Goal: Contribute content: Add original content to the website for others to see

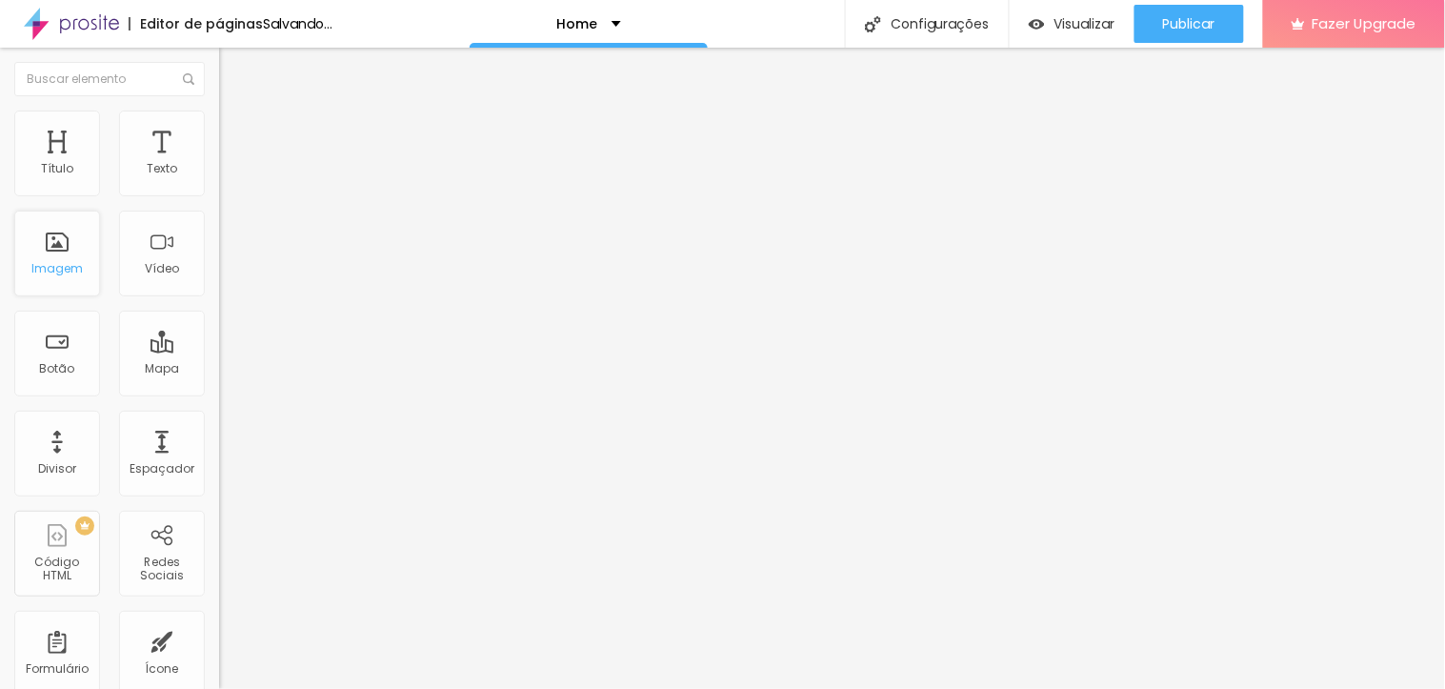
click at [76, 258] on div "Imagem" at bounding box center [57, 254] width 86 height 86
click at [219, 115] on img at bounding box center [227, 118] width 17 height 17
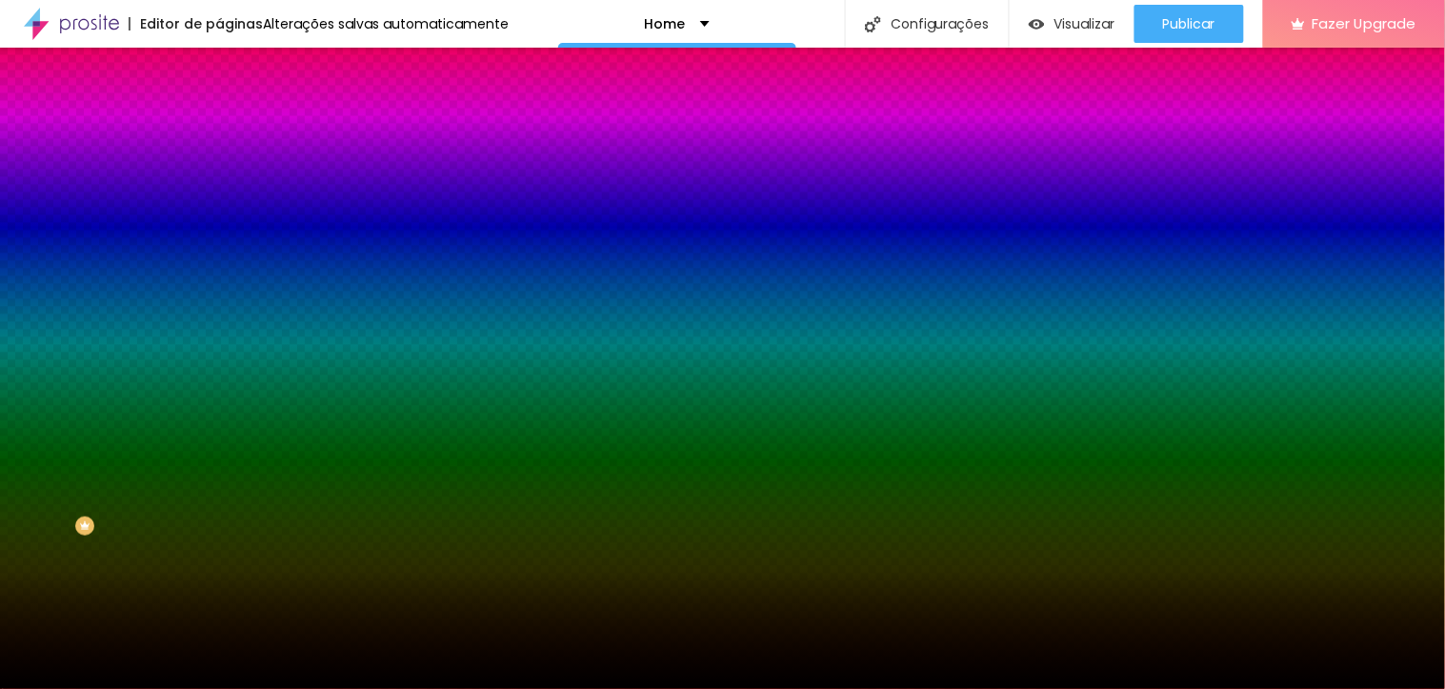
click at [219, 175] on span "Trocar imagem" at bounding box center [271, 167] width 104 height 16
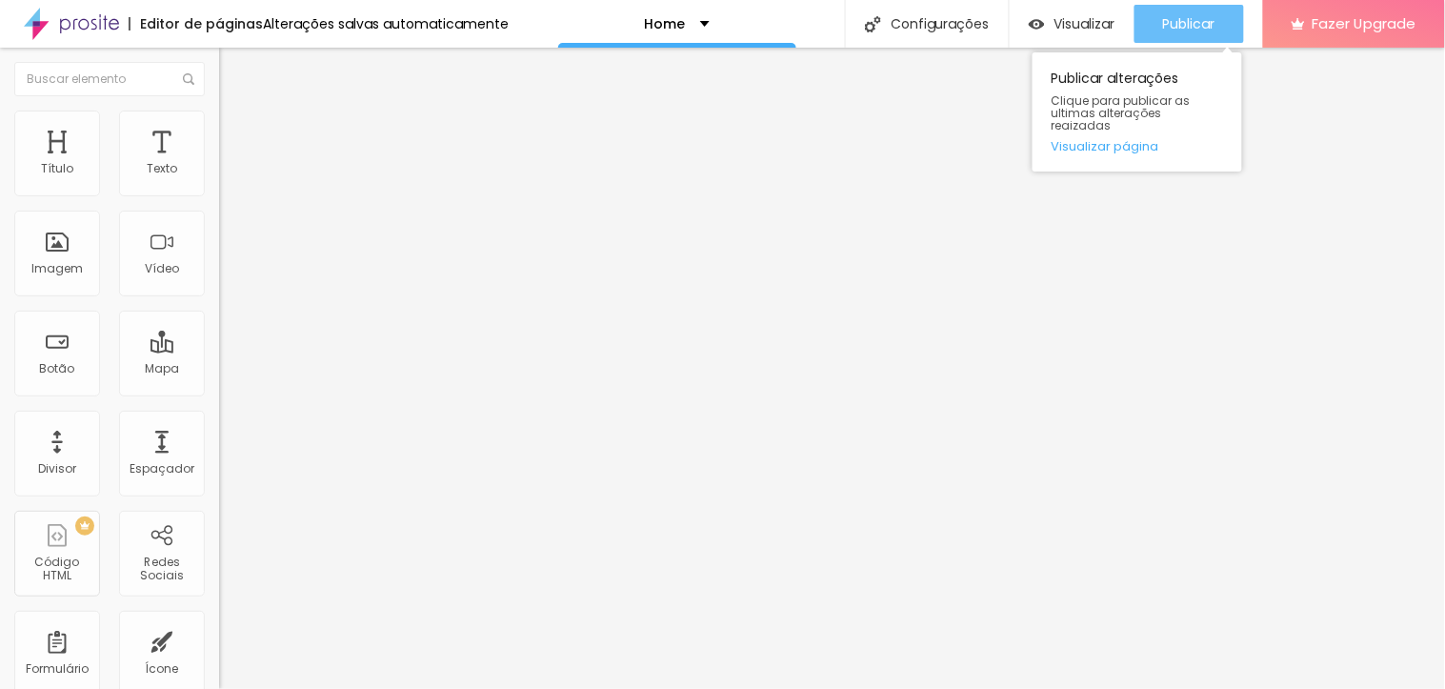
click at [1185, 24] on span "Publicar" at bounding box center [1189, 23] width 52 height 15
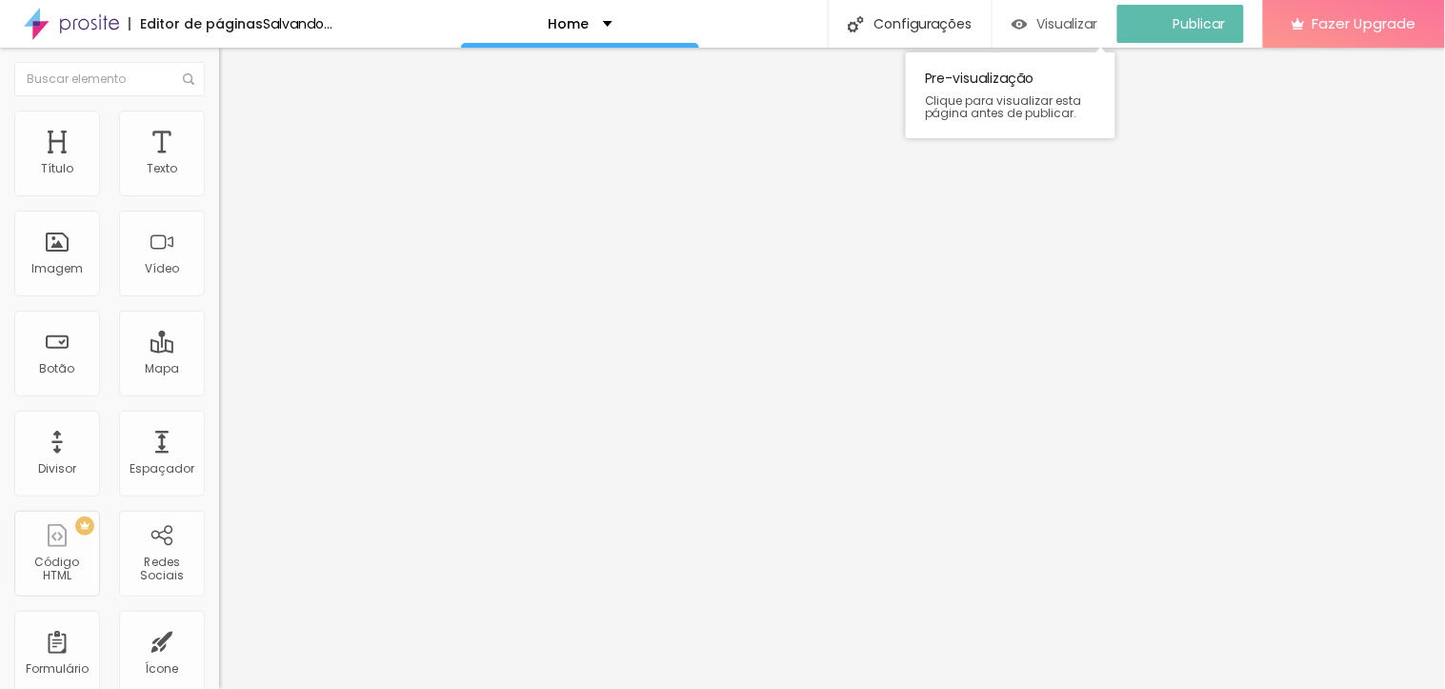
click at [1078, 22] on span "Visualizar" at bounding box center [1067, 23] width 61 height 15
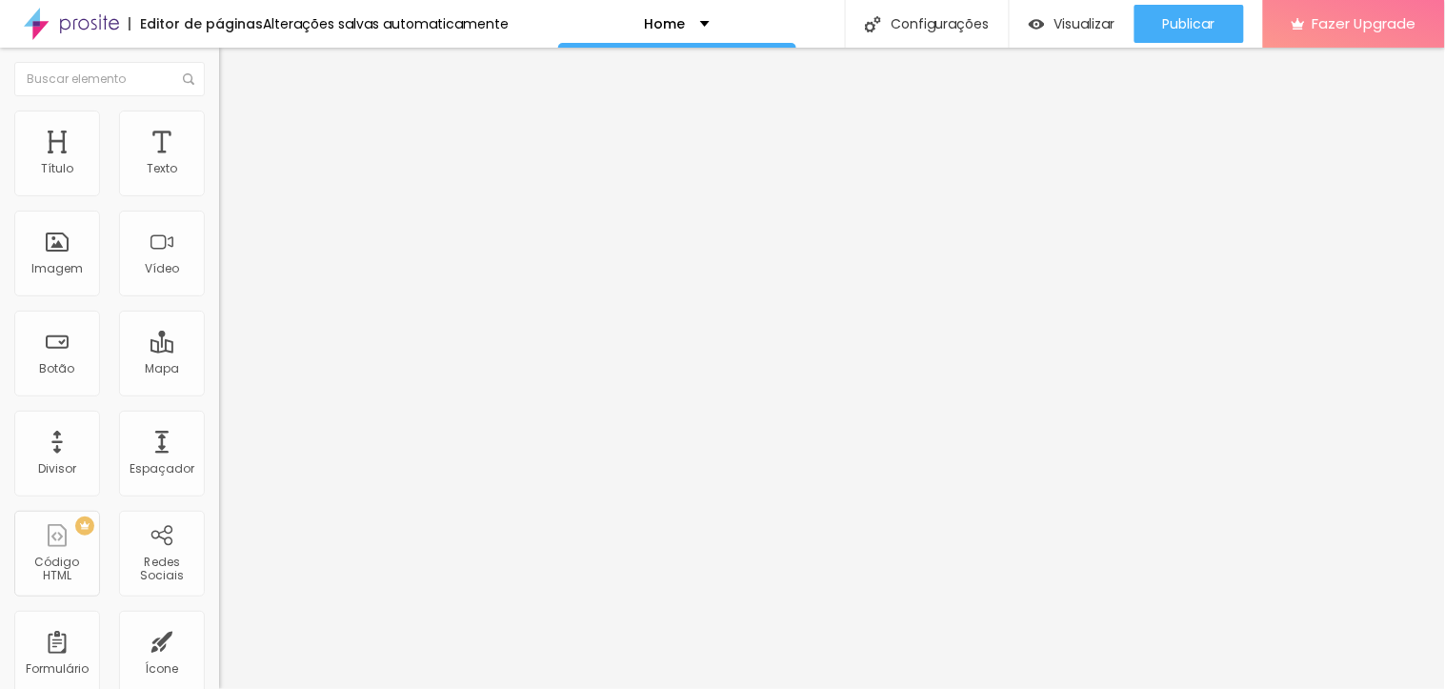
click at [219, 115] on img at bounding box center [227, 118] width 17 height 17
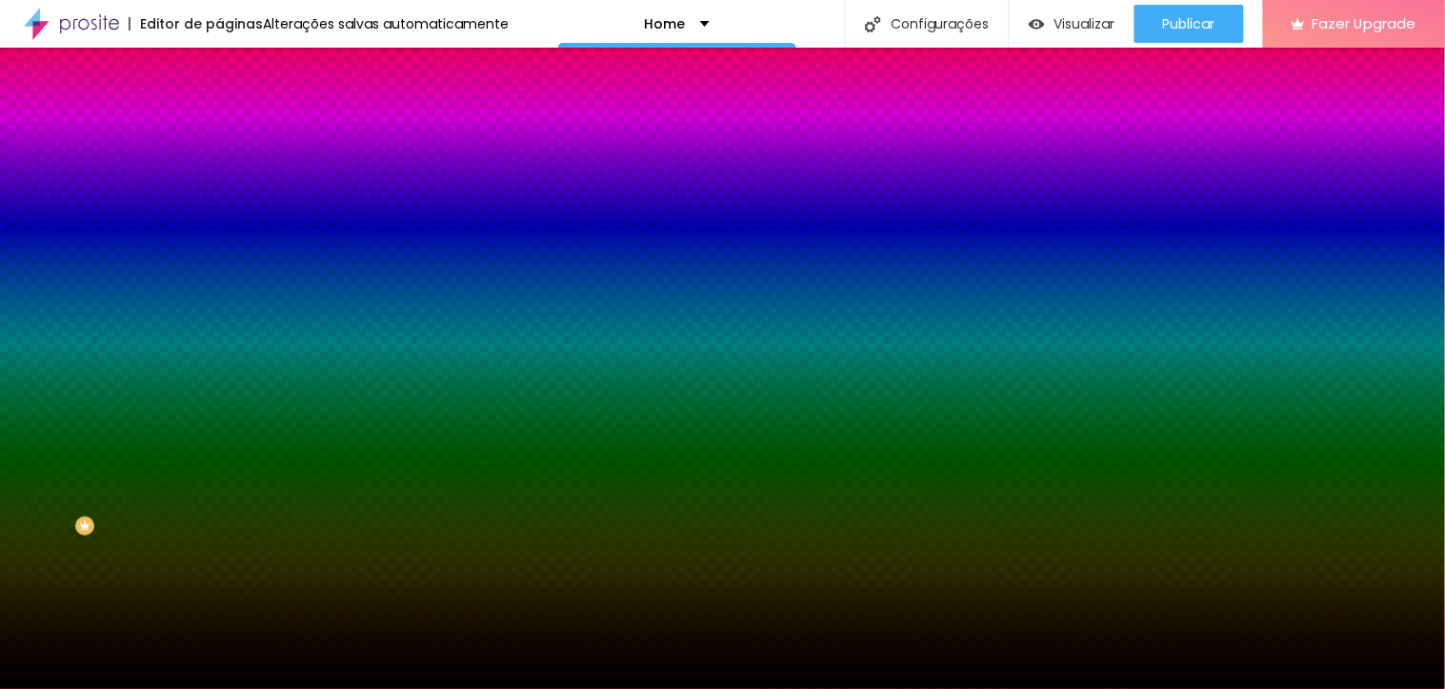
click at [219, 175] on span "Trocar imagem" at bounding box center [271, 167] width 104 height 16
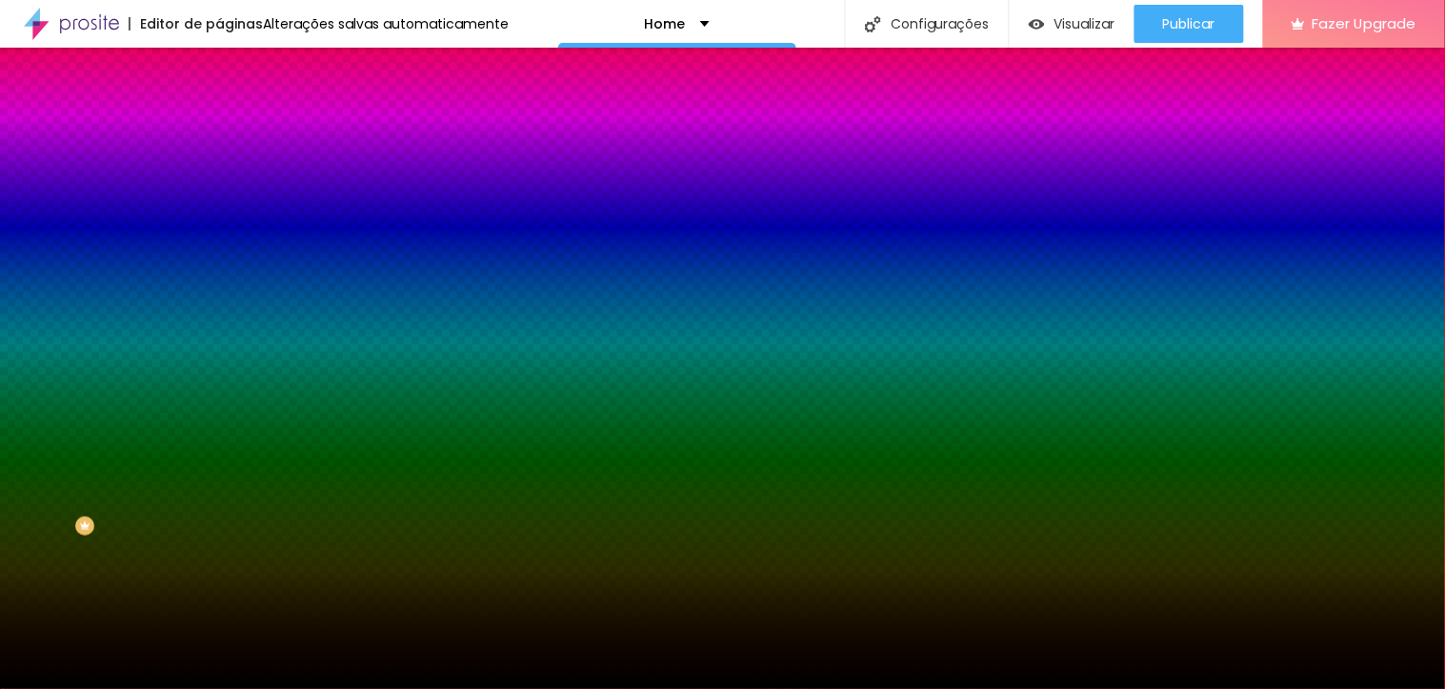
click at [219, 175] on span "Trocar imagem" at bounding box center [271, 167] width 104 height 16
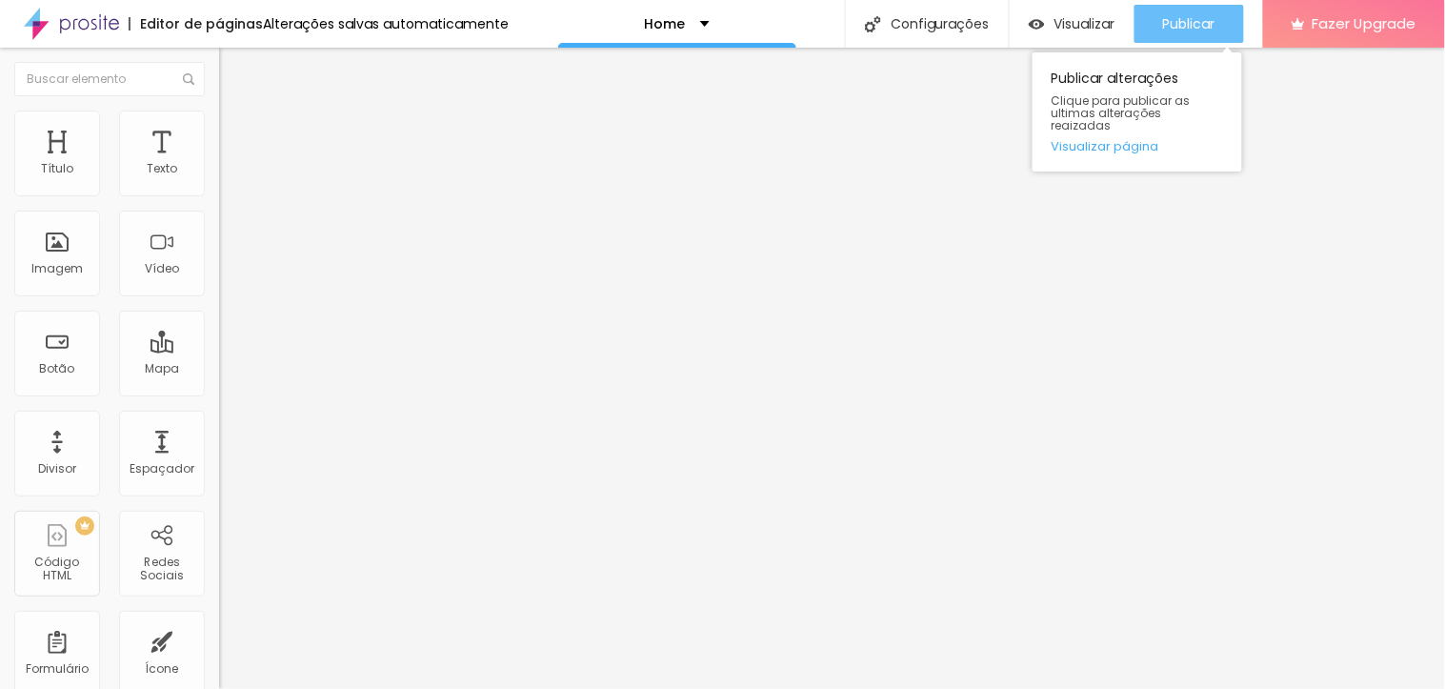
click at [1160, 15] on button "Publicar" at bounding box center [1189, 24] width 110 height 38
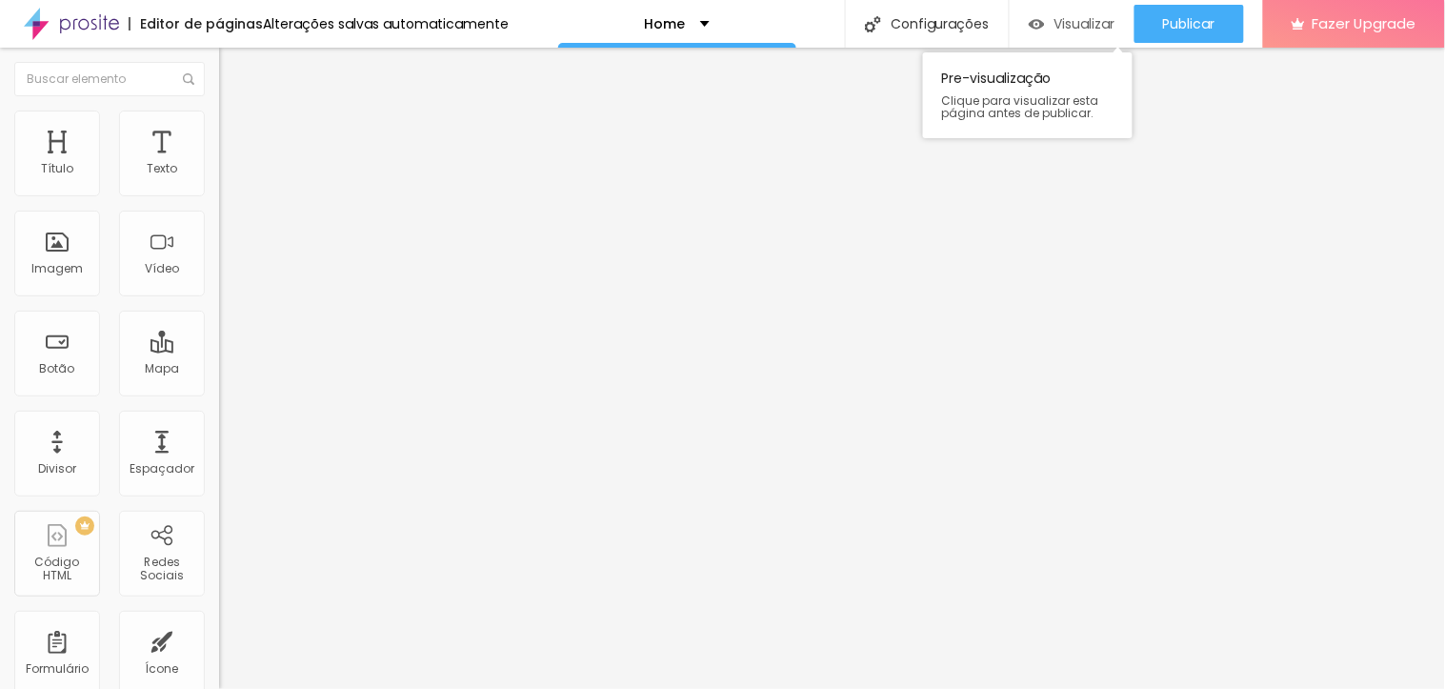
click at [1082, 23] on span "Visualizar" at bounding box center [1084, 23] width 61 height 15
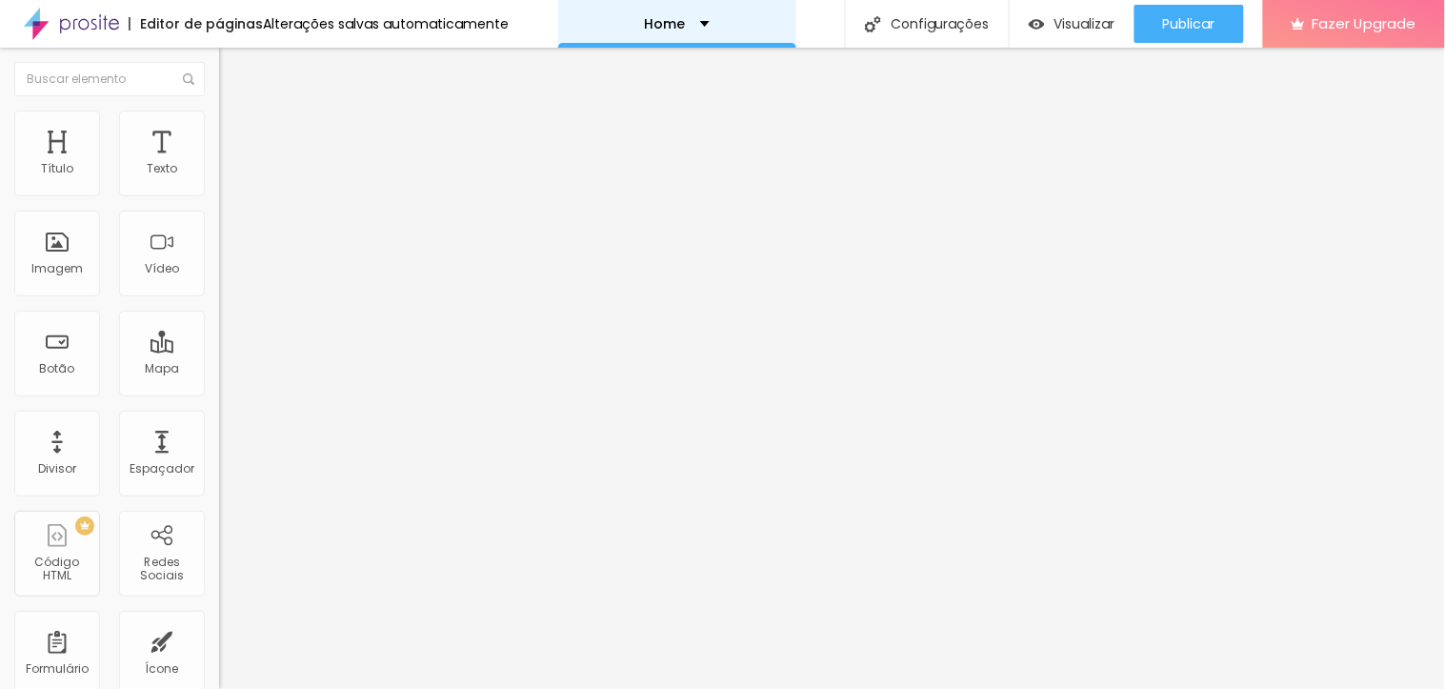
click at [678, 23] on div "Home" at bounding box center [677, 23] width 65 height 13
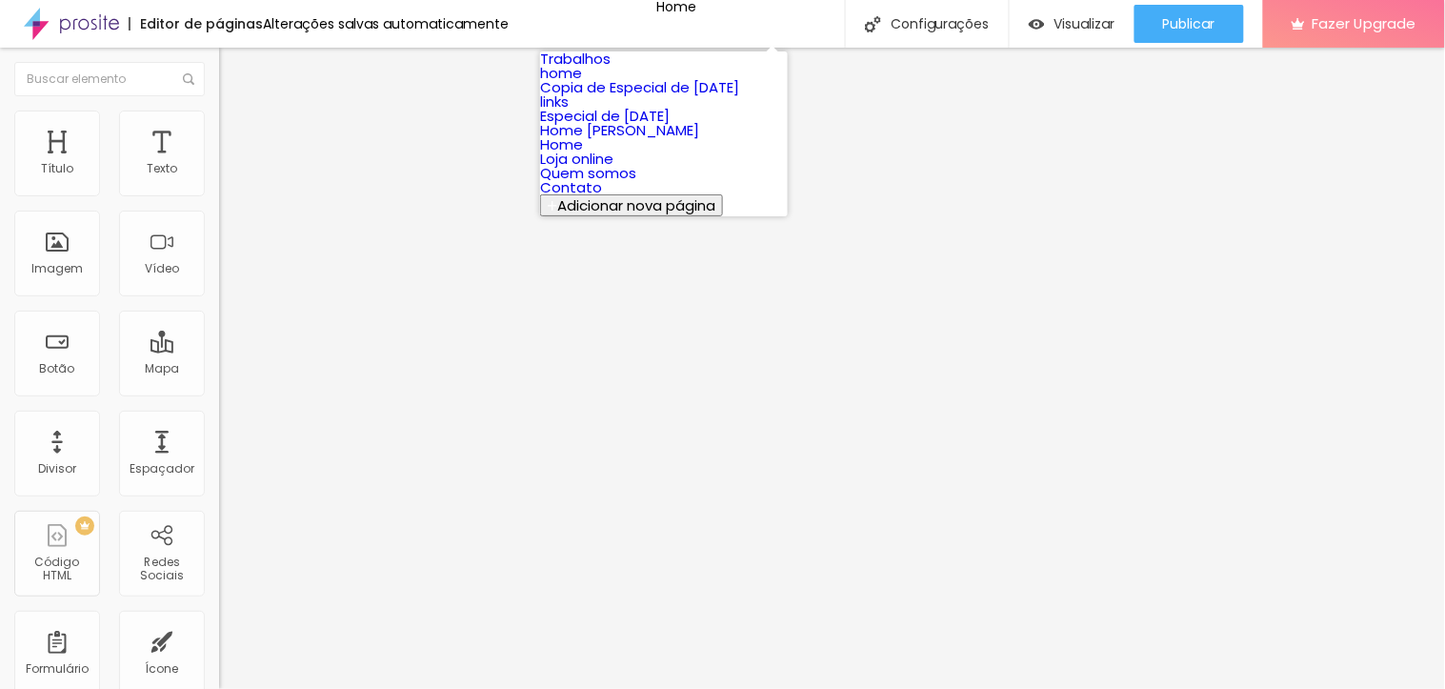
click at [604, 69] on link "Trabalhos" at bounding box center [575, 59] width 70 height 20
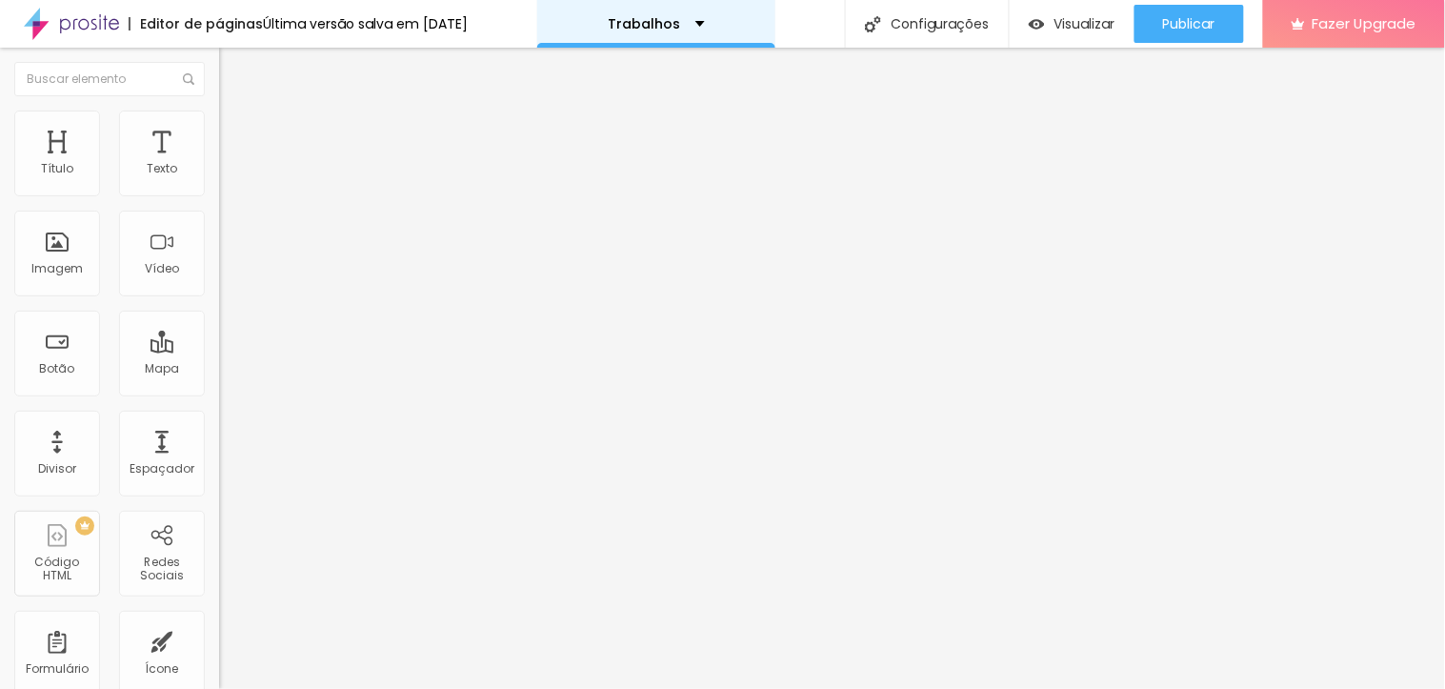
click at [665, 21] on p "Trabalhos" at bounding box center [645, 23] width 72 height 13
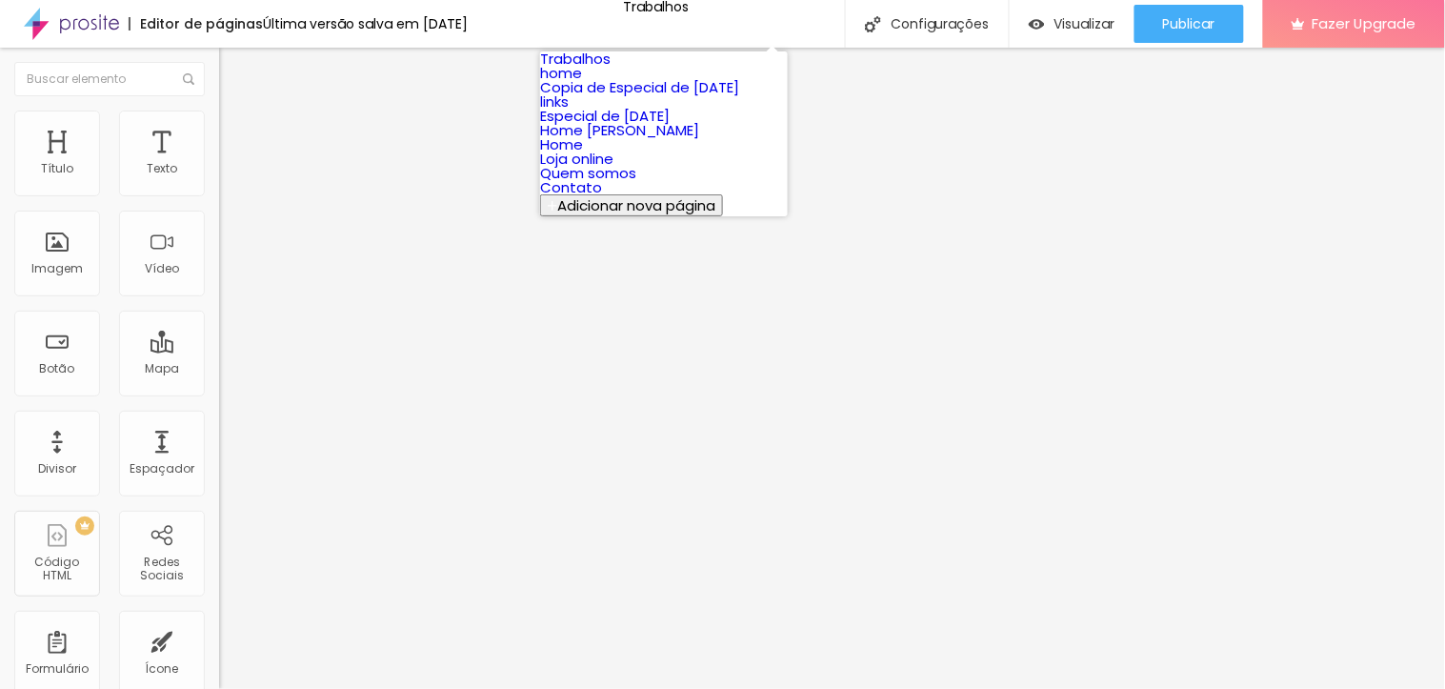
scroll to position [119, 0]
click at [612, 169] on link "Loja online" at bounding box center [576, 159] width 73 height 20
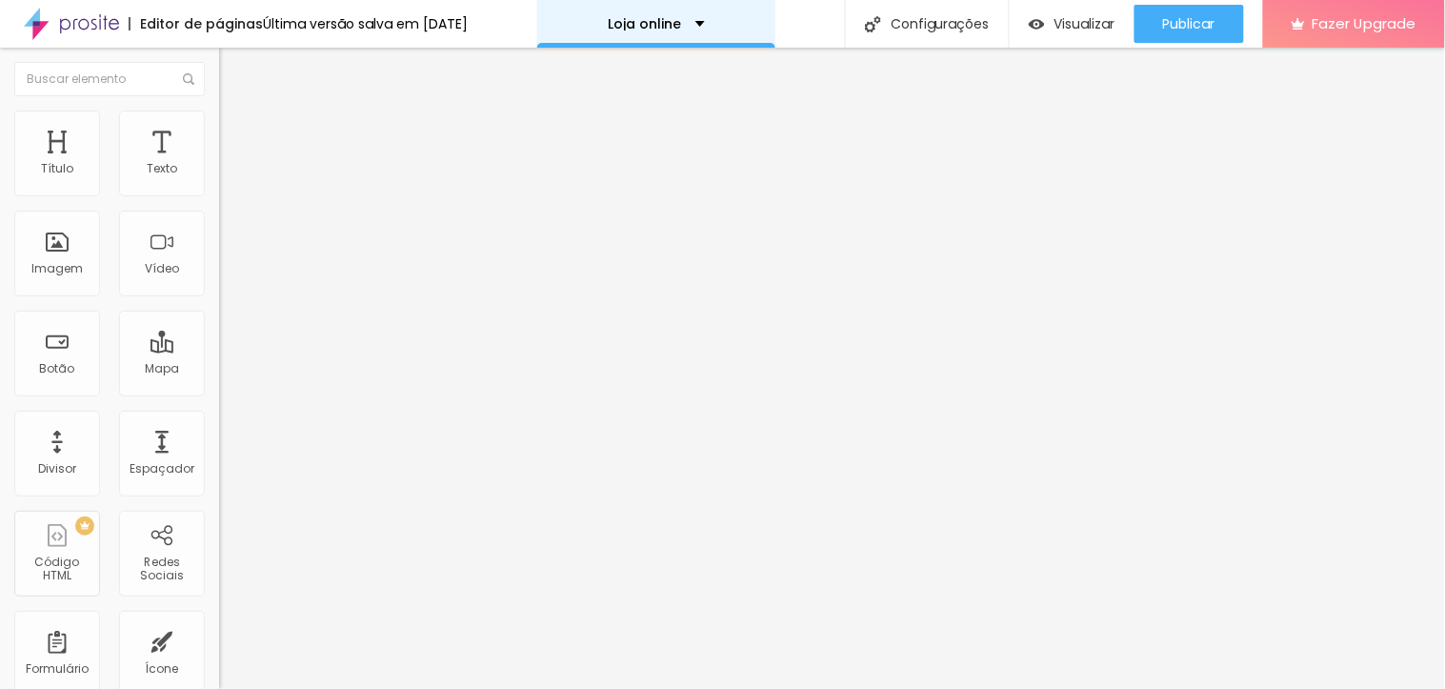
click at [696, 14] on div "Loja online" at bounding box center [656, 24] width 238 height 48
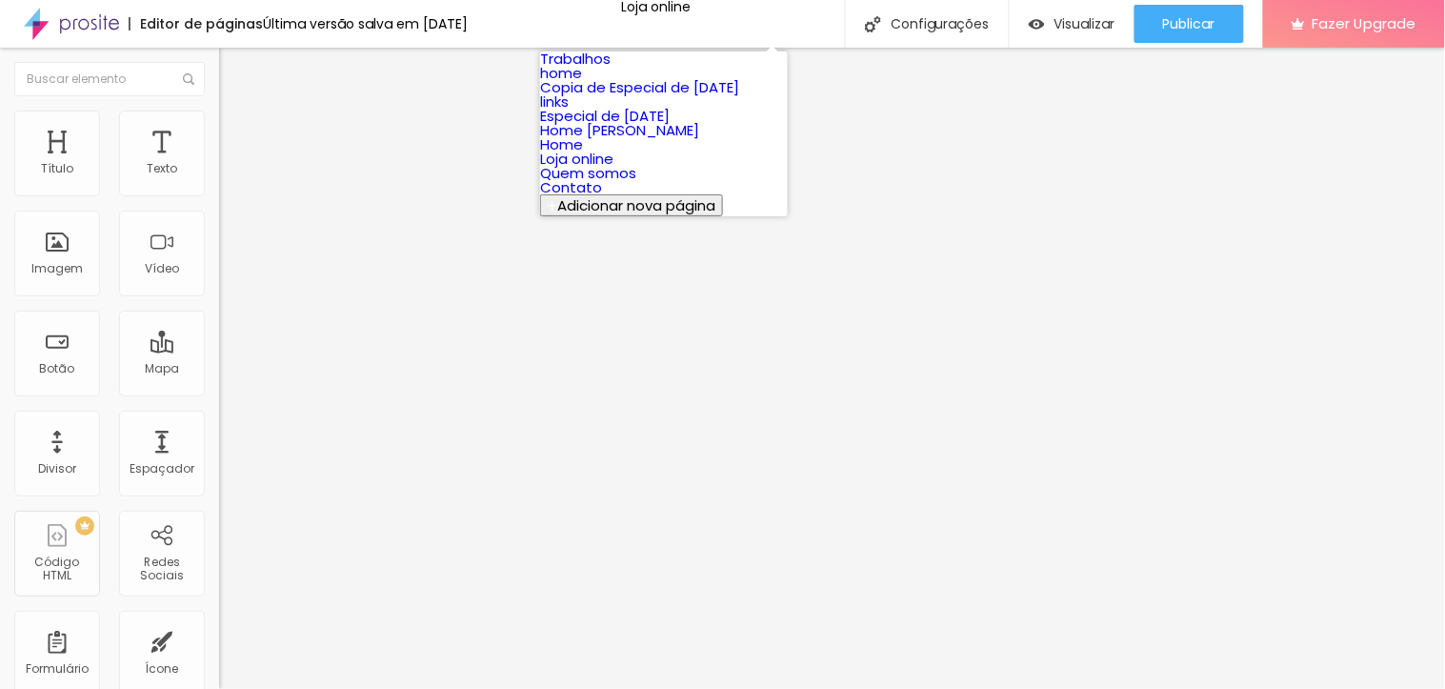
scroll to position [119, 0]
click at [584, 140] on link "Home dani" at bounding box center [619, 130] width 159 height 20
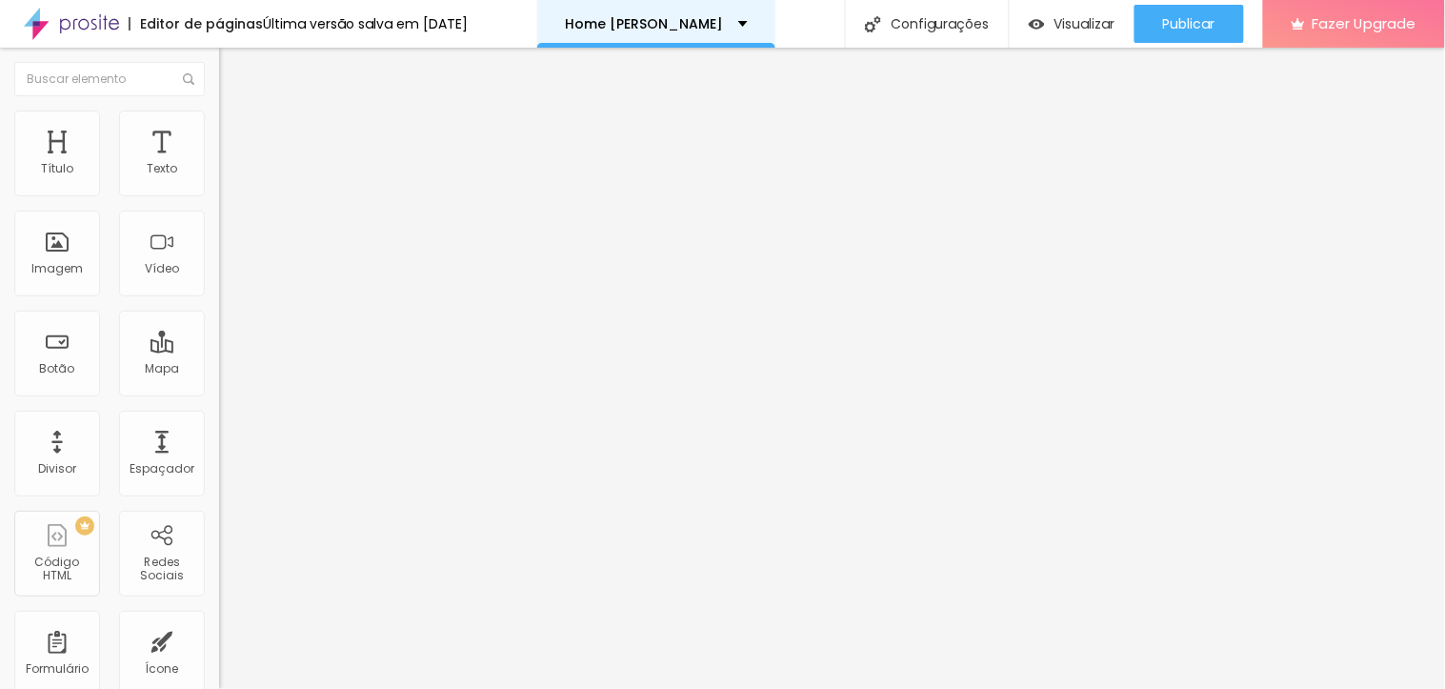
click at [693, 23] on div "Home [PERSON_NAME]" at bounding box center [657, 23] width 182 height 13
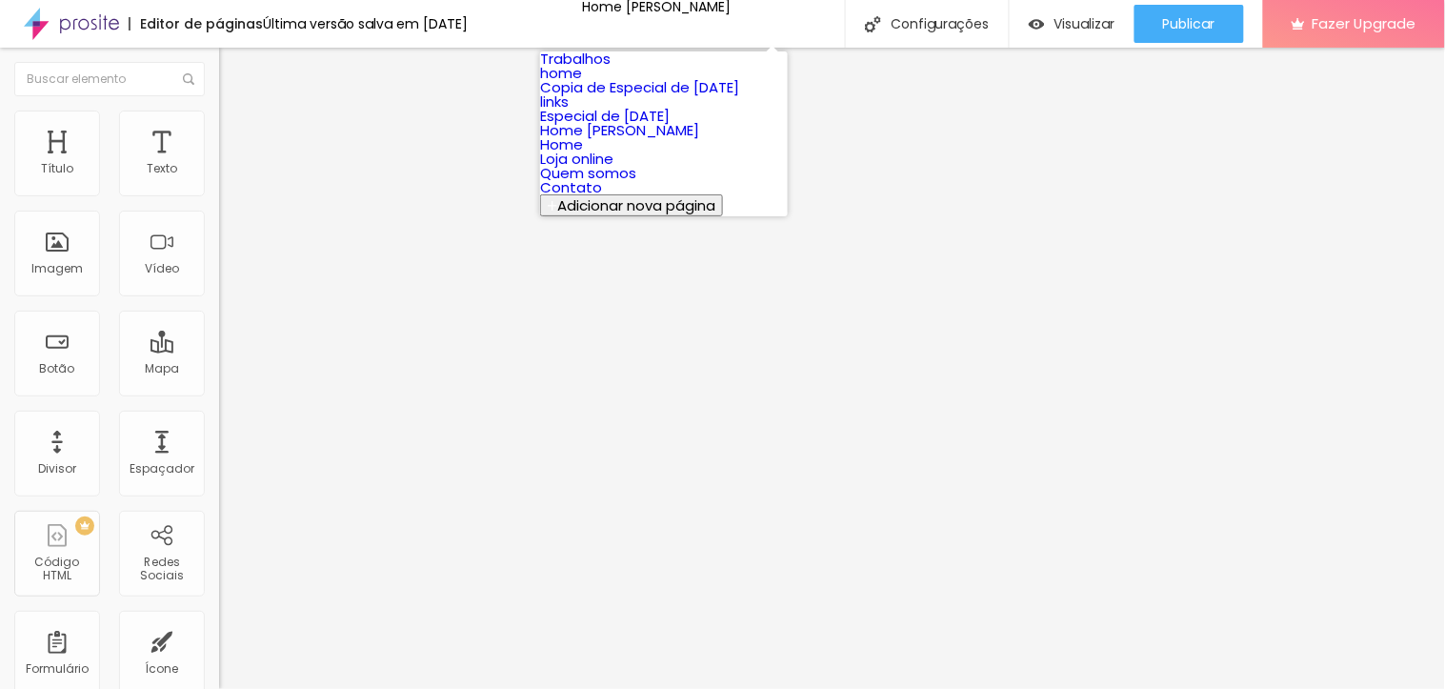
click at [583, 154] on link "Home" at bounding box center [561, 144] width 43 height 20
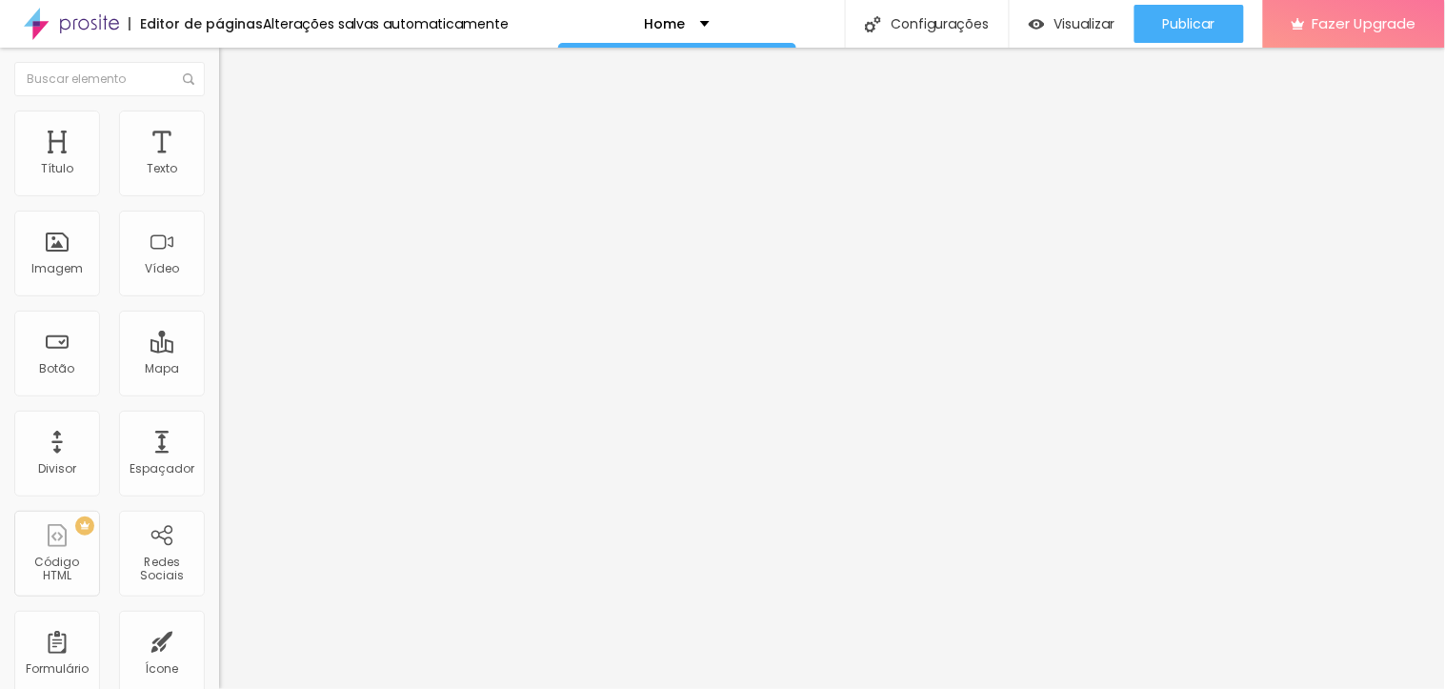
click at [236, 131] on span "Estilo" at bounding box center [251, 123] width 30 height 16
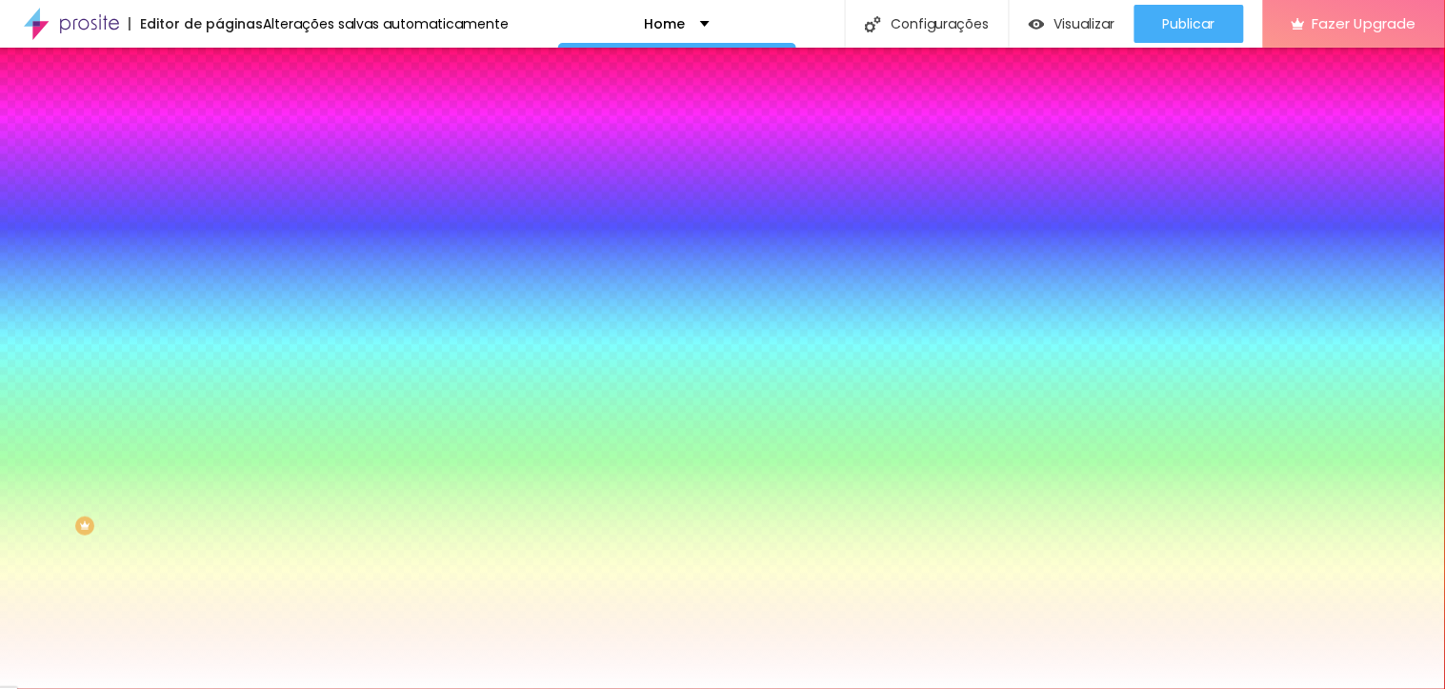
click at [219, 182] on div at bounding box center [328, 182] width 219 height 0
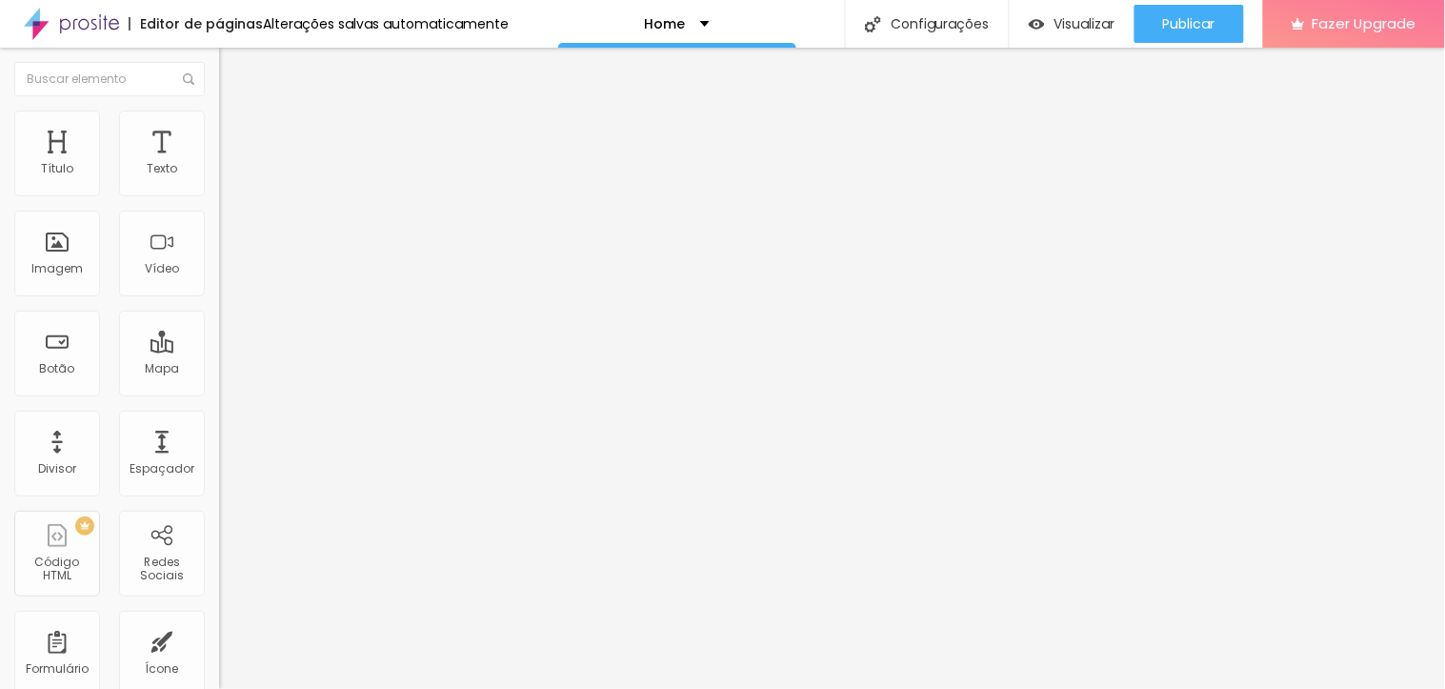
click at [236, 131] on span "Estilo" at bounding box center [251, 123] width 30 height 16
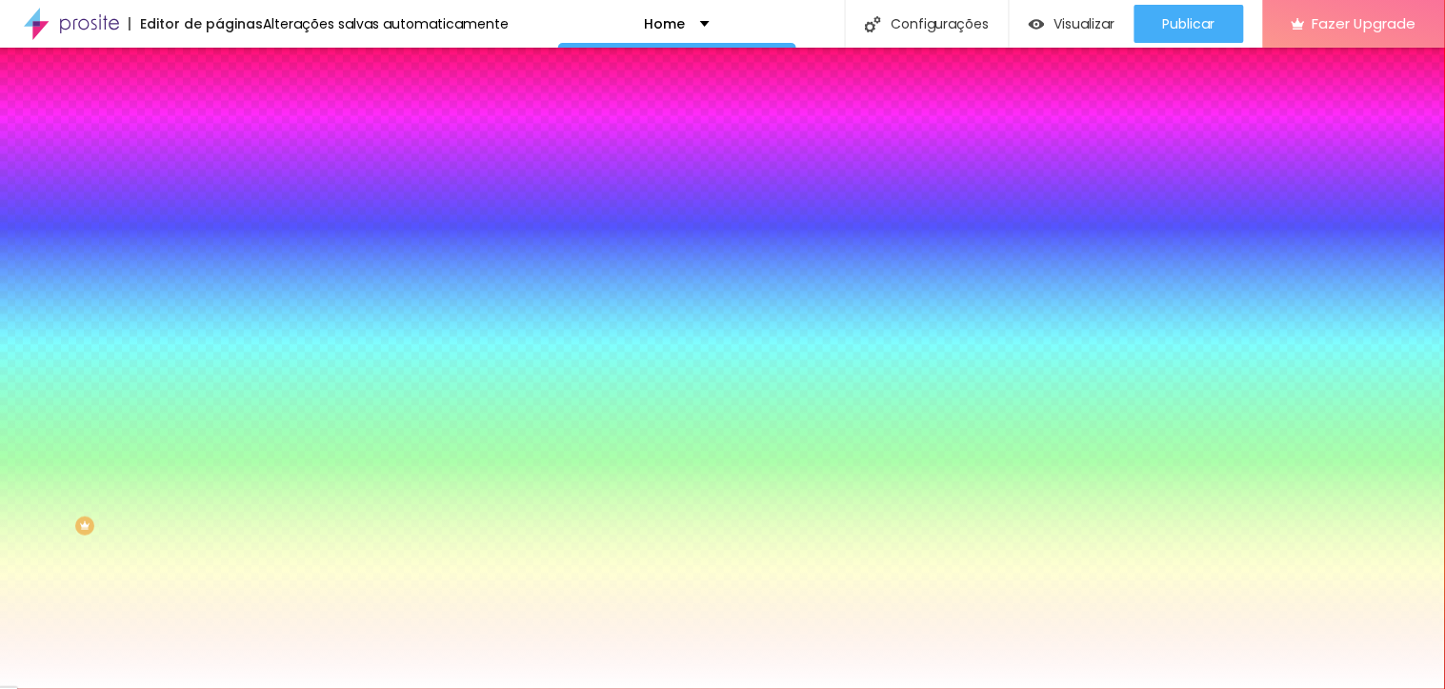
click at [219, 688] on div at bounding box center [328, 700] width 219 height 0
click at [81, 503] on div at bounding box center [722, 344] width 1445 height 689
type input "#FFFFFF"
drag, startPoint x: 124, startPoint y: 530, endPoint x: 24, endPoint y: 467, distance: 118.1
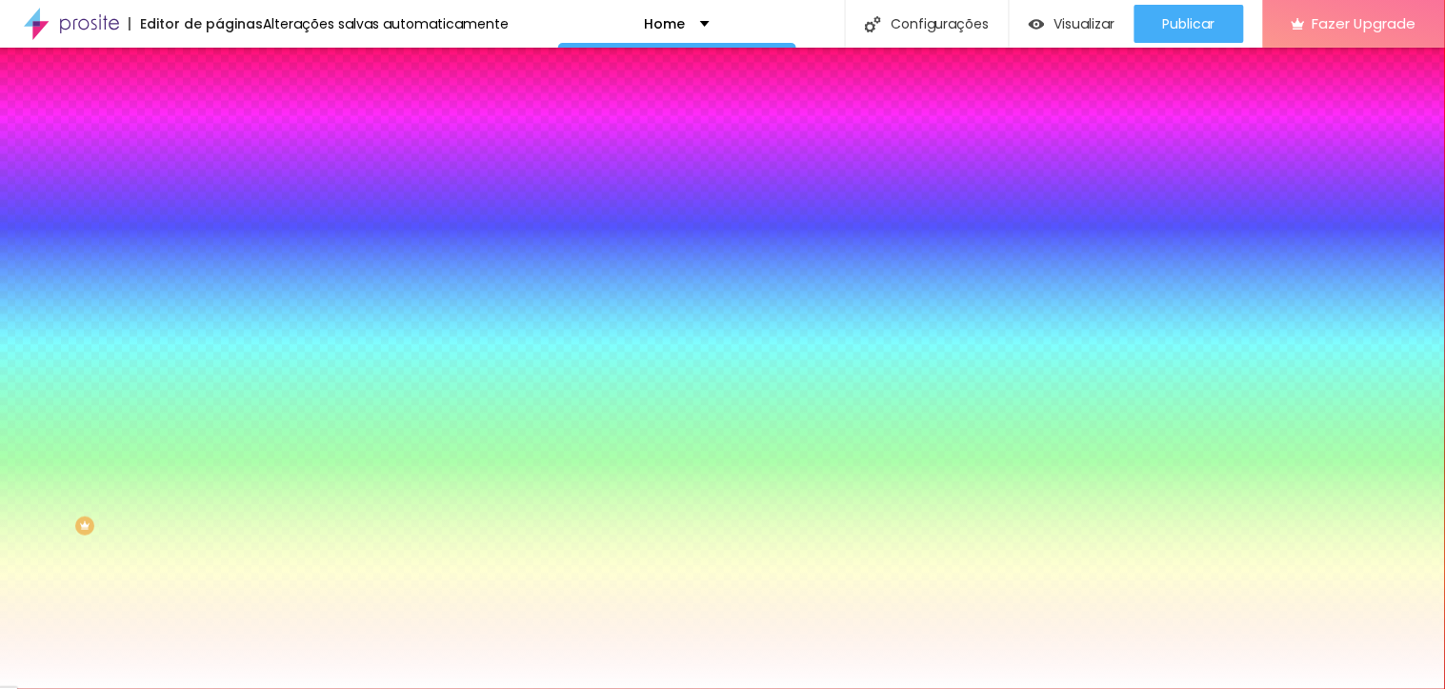
click at [219, 648] on div at bounding box center [328, 648] width 219 height 0
click at [114, 517] on div at bounding box center [722, 344] width 1445 height 689
click at [77, 443] on div at bounding box center [722, 344] width 1445 height 689
click at [51, 433] on div at bounding box center [722, 344] width 1445 height 689
click at [138, 442] on div at bounding box center [722, 344] width 1445 height 689
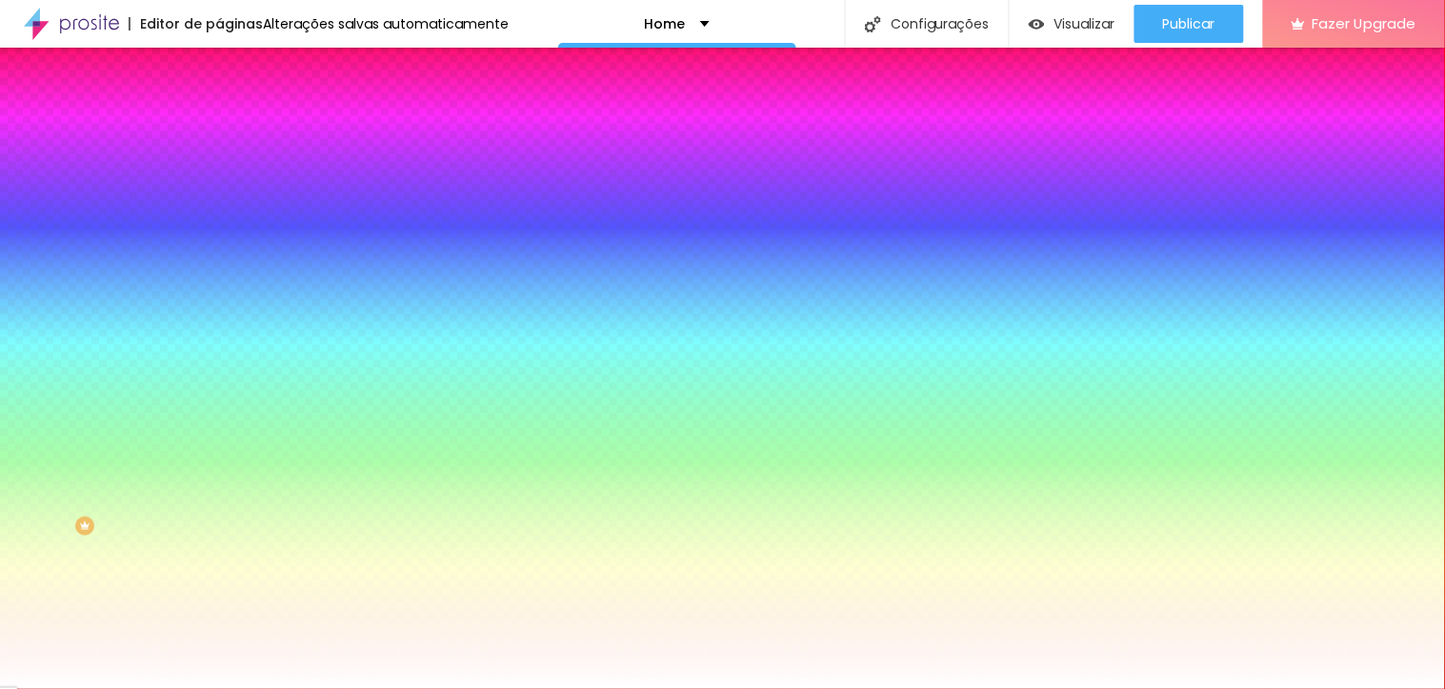
click at [58, 434] on div at bounding box center [722, 344] width 1445 height 689
type input "#F2BABA"
click at [36, 427] on div at bounding box center [722, 344] width 1445 height 689
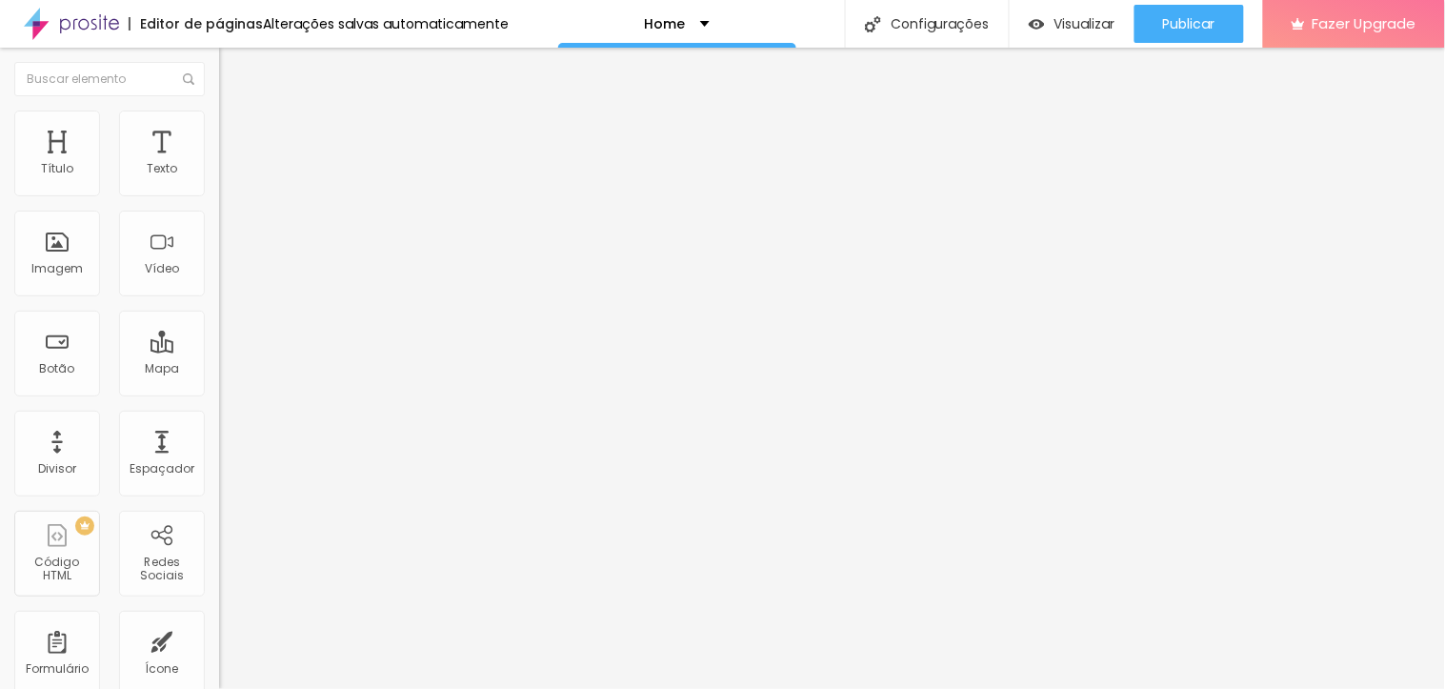
click at [219, 117] on img at bounding box center [227, 118] width 17 height 17
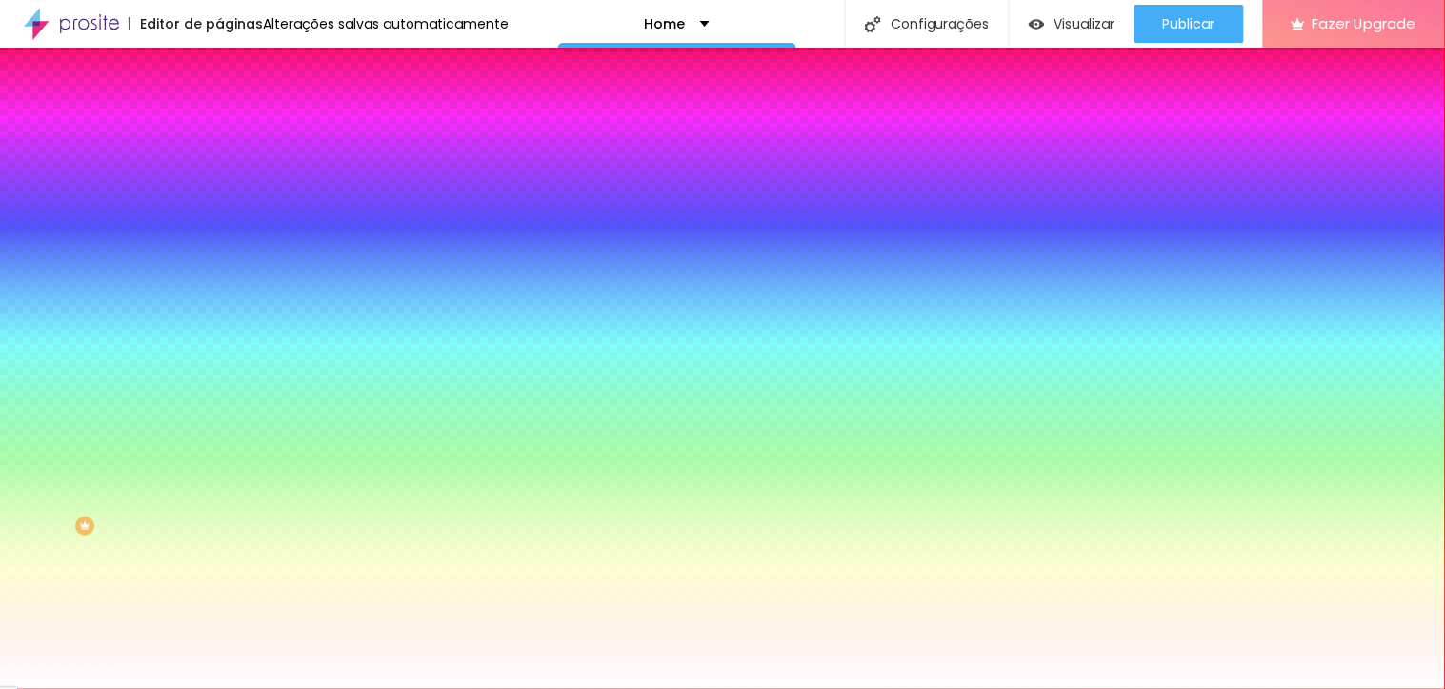
click at [219, 130] on li "Avançado" at bounding box center [328, 139] width 219 height 19
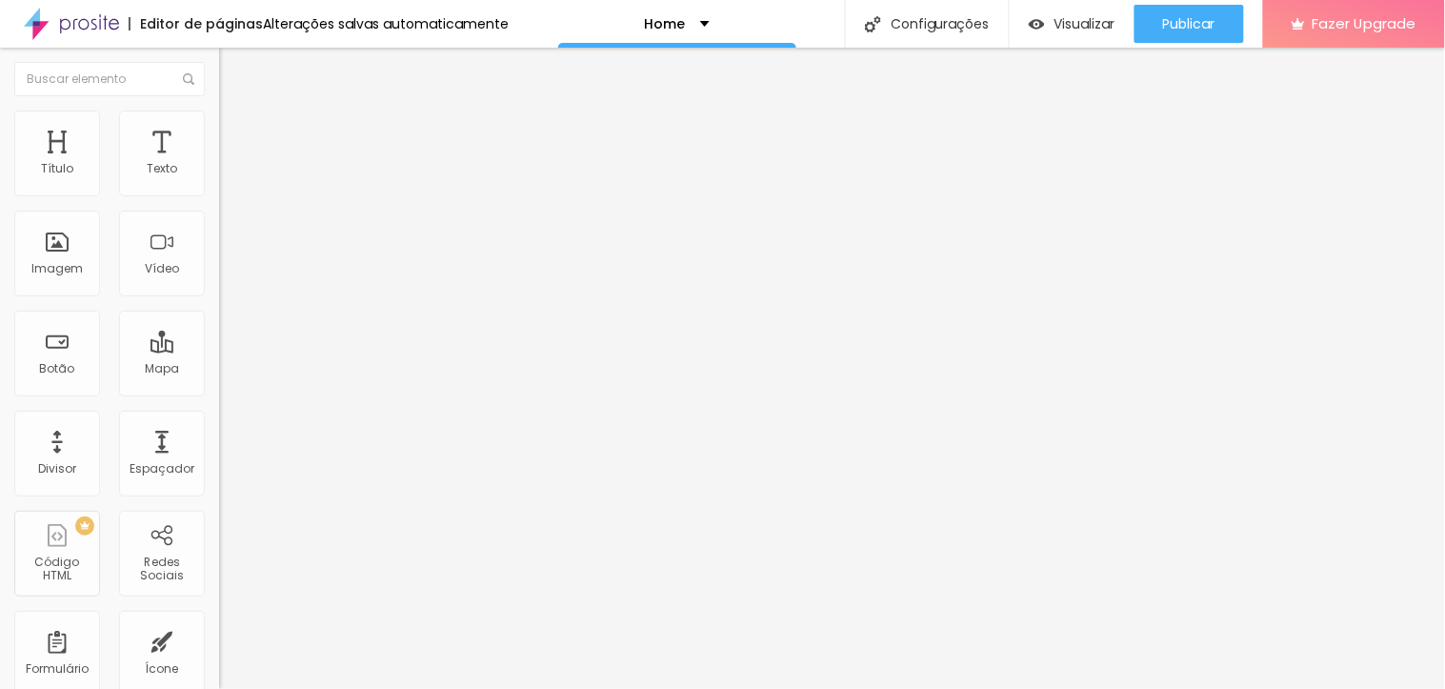
click at [233, 69] on img "button" at bounding box center [240, 69] width 15 height 15
click at [45, 264] on div "Imagem" at bounding box center [56, 268] width 51 height 13
click at [219, 164] on span "Adicionar imagem" at bounding box center [280, 156] width 123 height 16
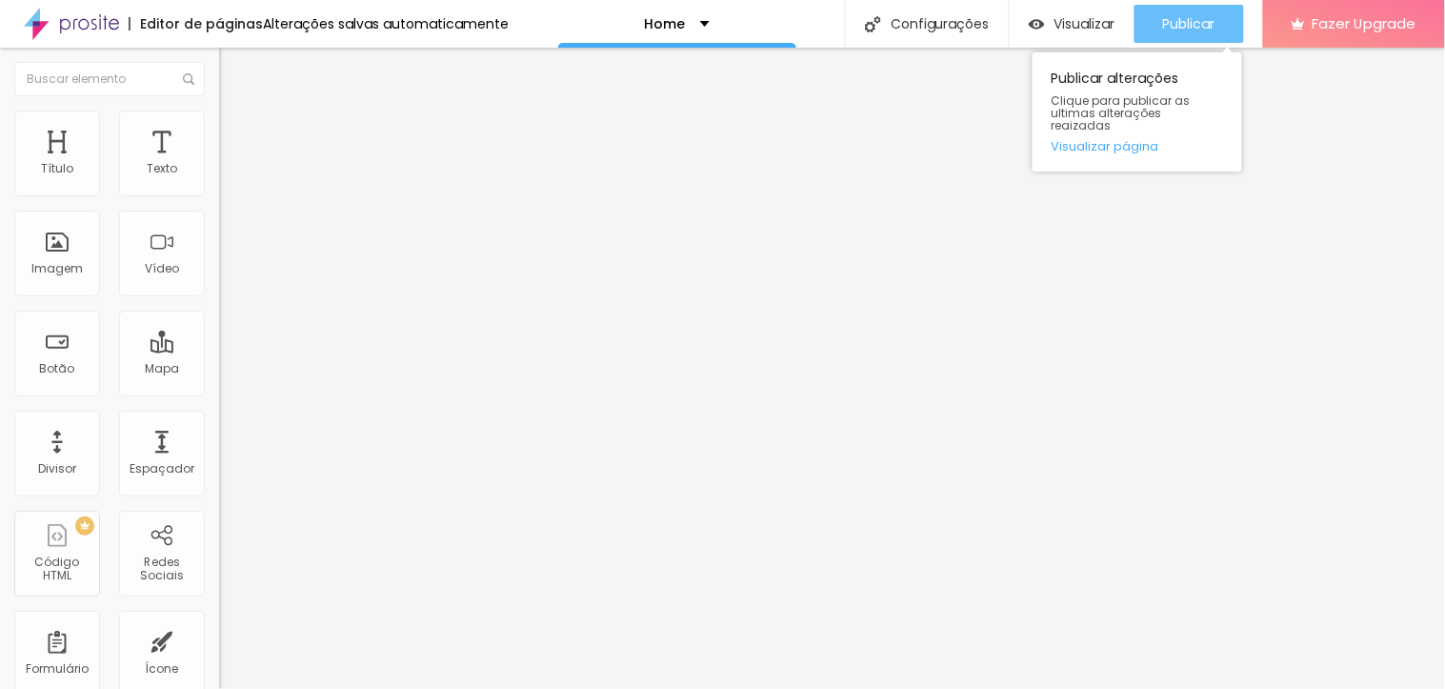
click at [1204, 30] on span "Publicar" at bounding box center [1189, 23] width 52 height 15
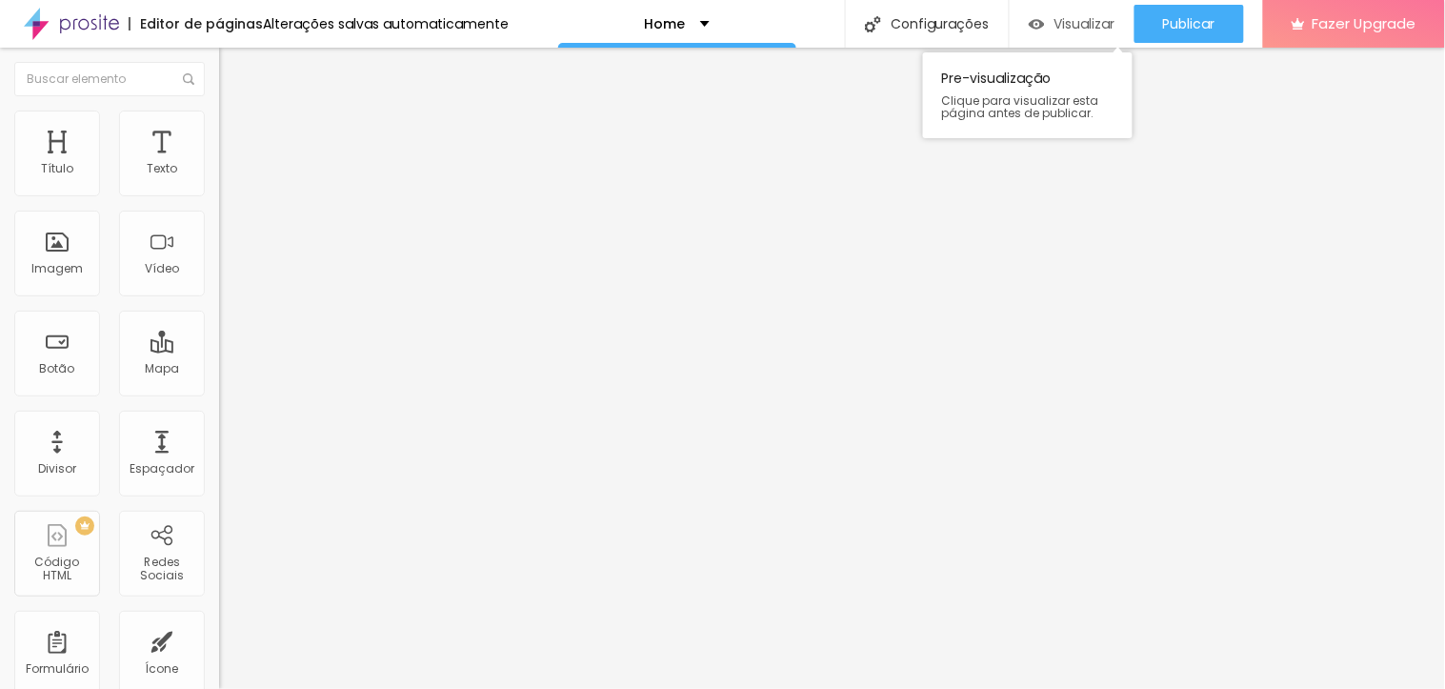
click at [1068, 36] on div "Visualizar" at bounding box center [1072, 24] width 87 height 38
click at [1089, 31] on div "Visualizar" at bounding box center [1072, 24] width 87 height 16
click at [1038, 19] on img "button" at bounding box center [1037, 24] width 16 height 16
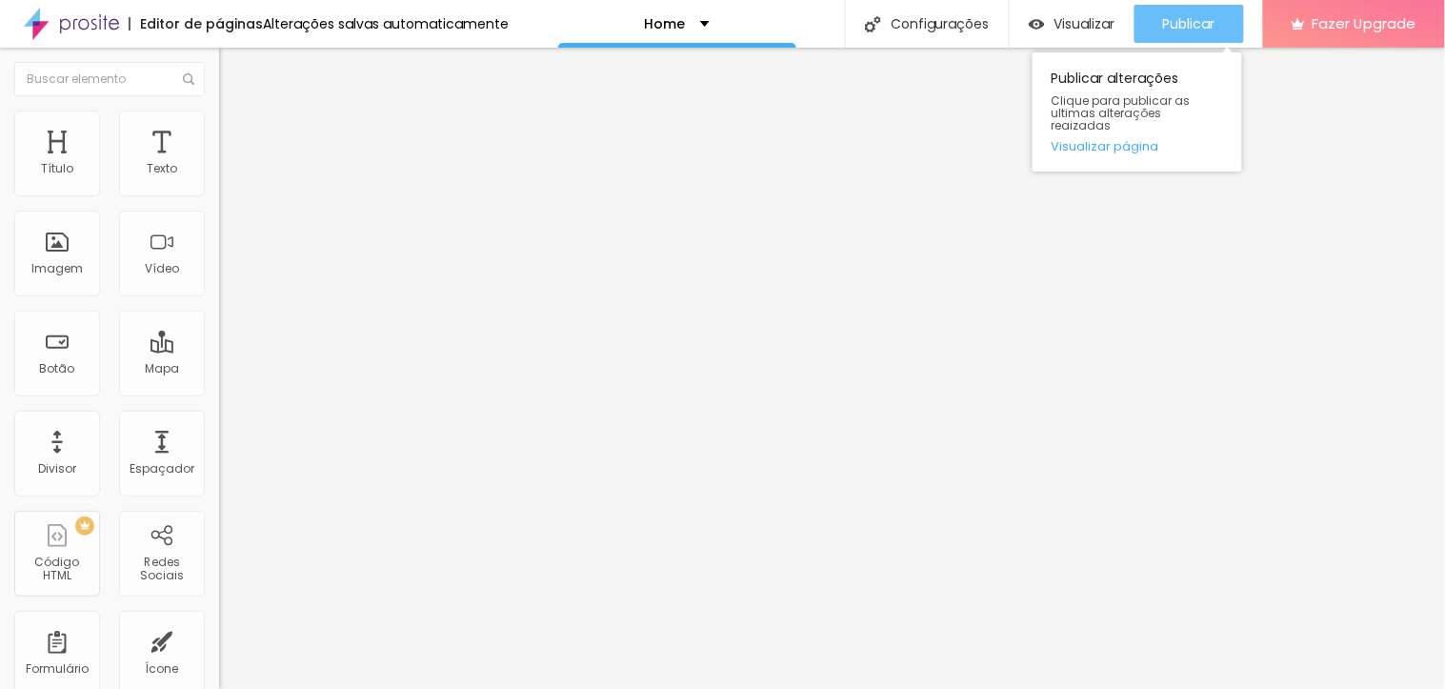
click at [1140, 13] on button "Publicar" at bounding box center [1189, 24] width 110 height 38
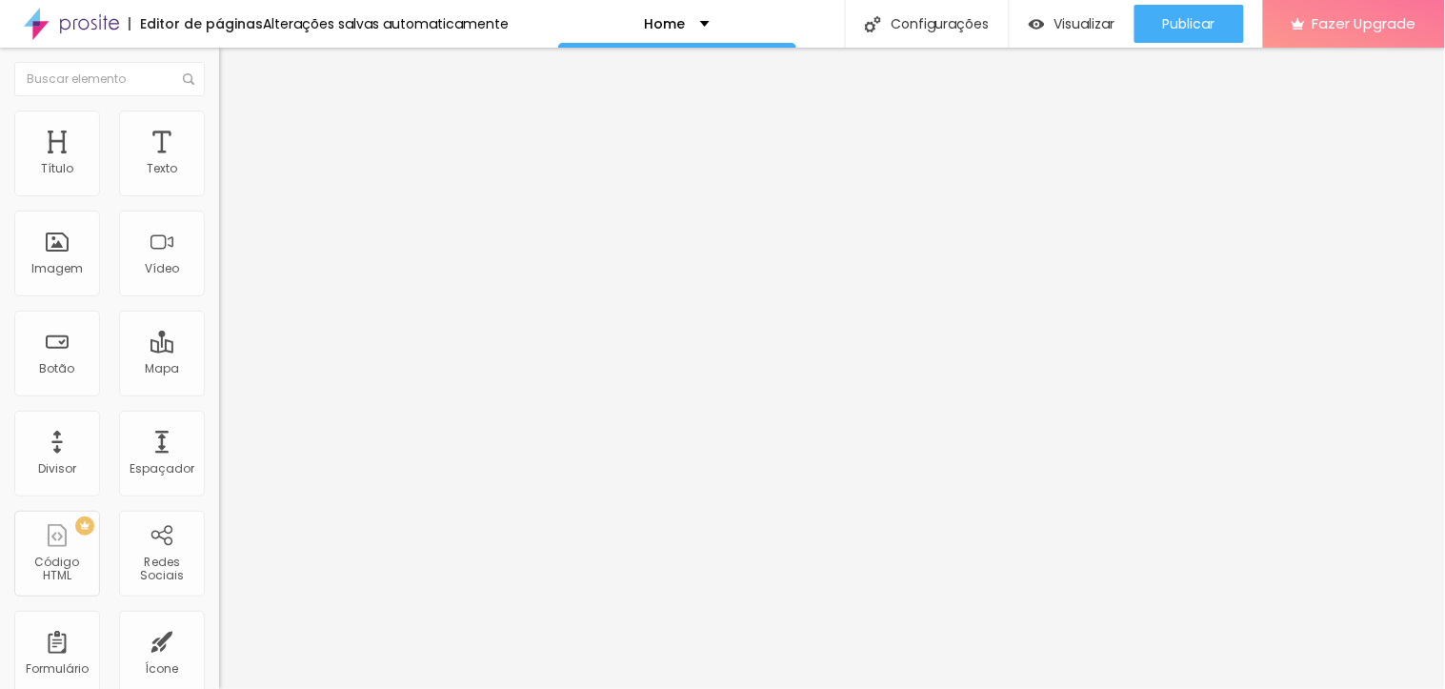
click at [219, 164] on span "Adicionar imagem" at bounding box center [280, 156] width 123 height 16
click at [1091, 16] on span "Visualizar" at bounding box center [1084, 23] width 61 height 15
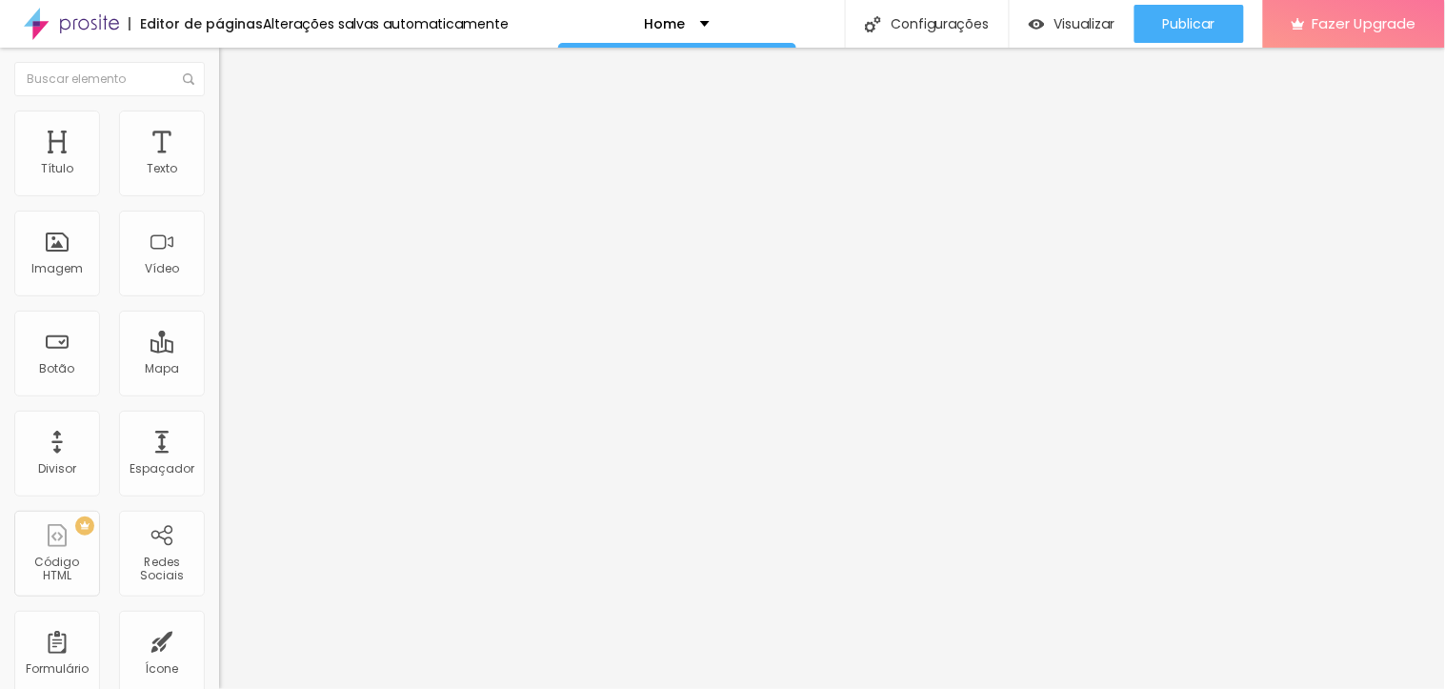
click at [219, 164] on span "Trocar imagem" at bounding box center [271, 156] width 104 height 16
click at [1063, 26] on span "Visualizar" at bounding box center [1084, 23] width 61 height 15
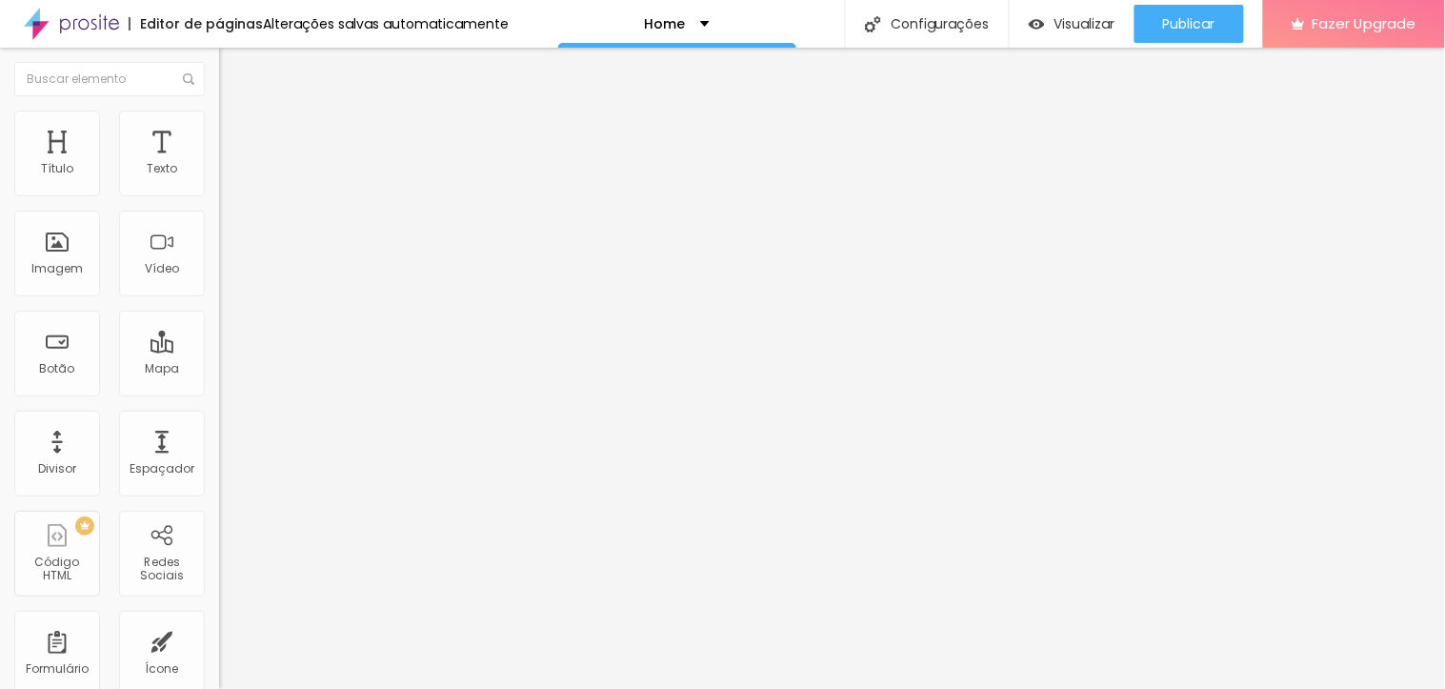
click at [219, 164] on span "Trocar imagem" at bounding box center [271, 156] width 104 height 16
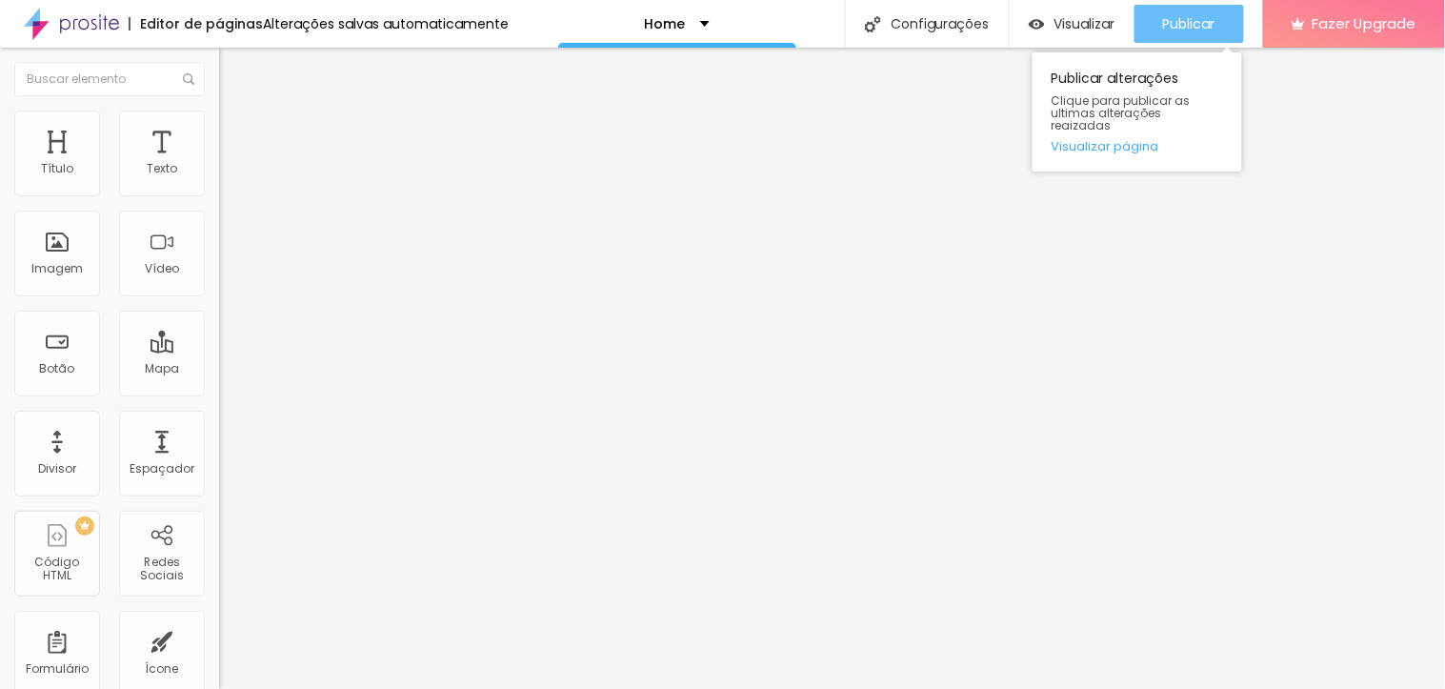
click at [1181, 16] on span "Publicar" at bounding box center [1189, 23] width 52 height 15
